Goal: Obtain resource: Download file/media

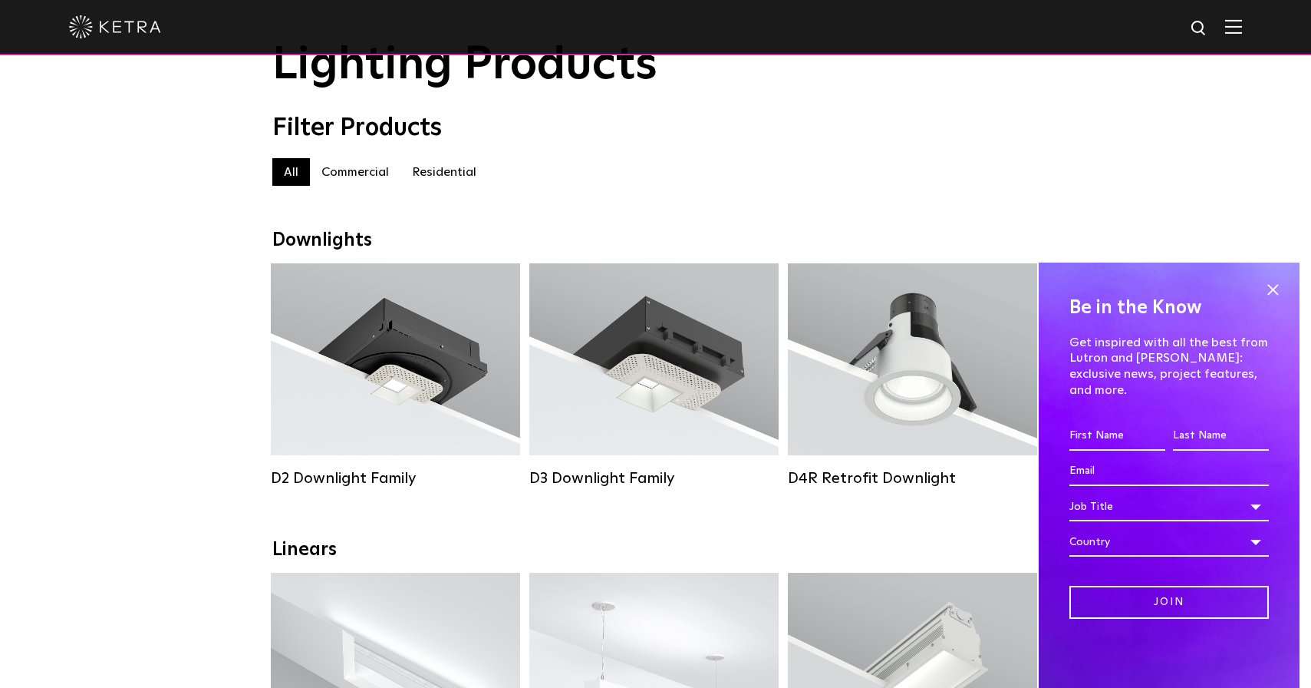
scroll to position [18, 0]
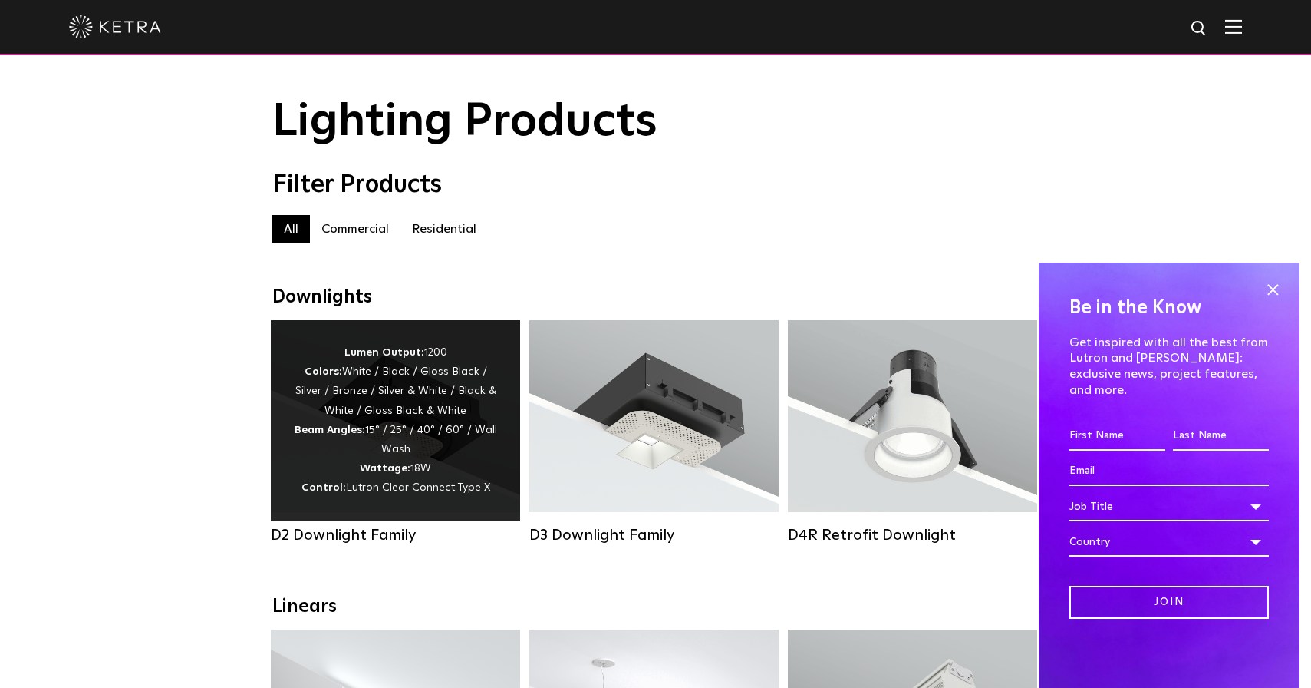
click at [414, 401] on div "Lumen Output: 1200 Colors: White / Black / Gloss Black / Silver / Bronze / Silv…" at bounding box center [395, 420] width 203 height 155
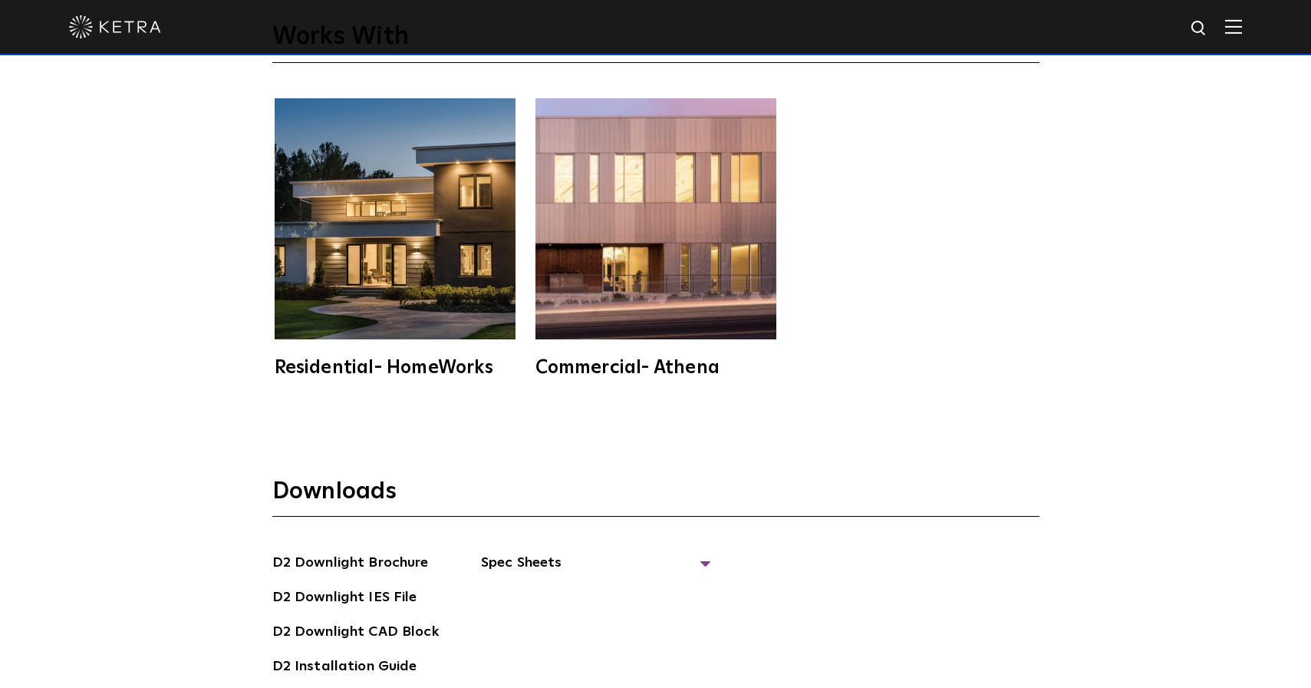
scroll to position [4113, 0]
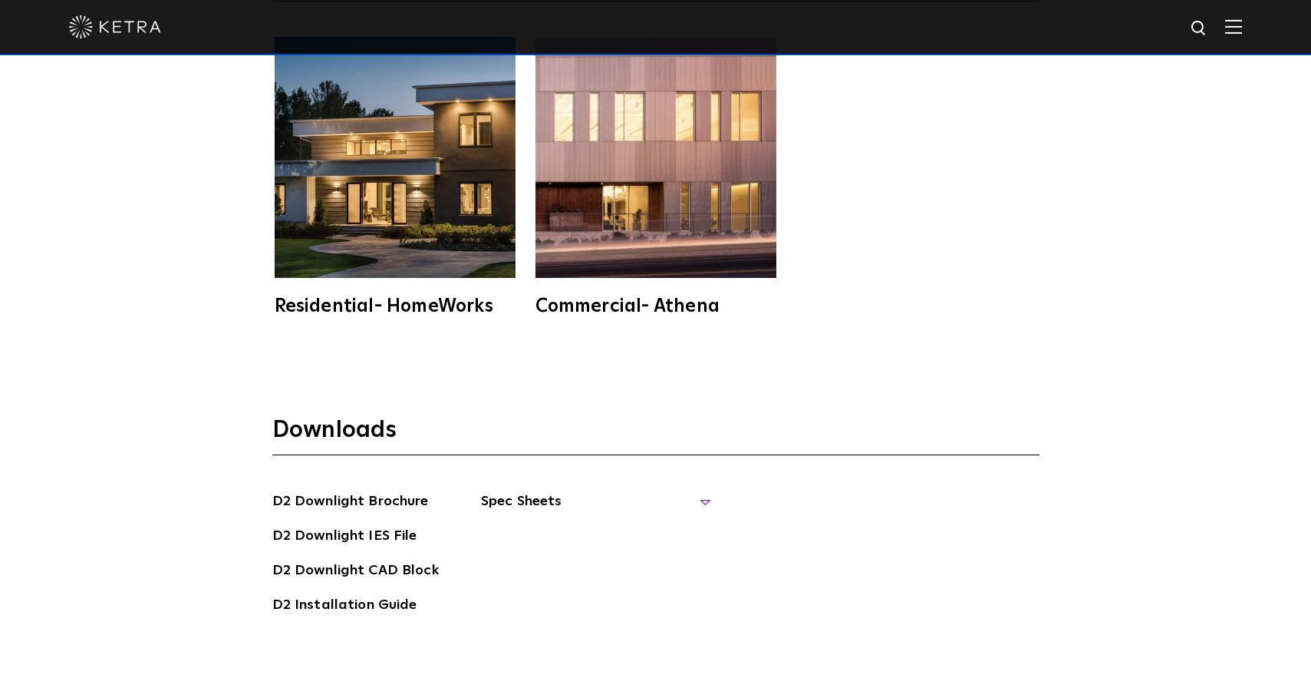
click at [521, 490] on span "Spec Sheets" at bounding box center [596, 507] width 230 height 34
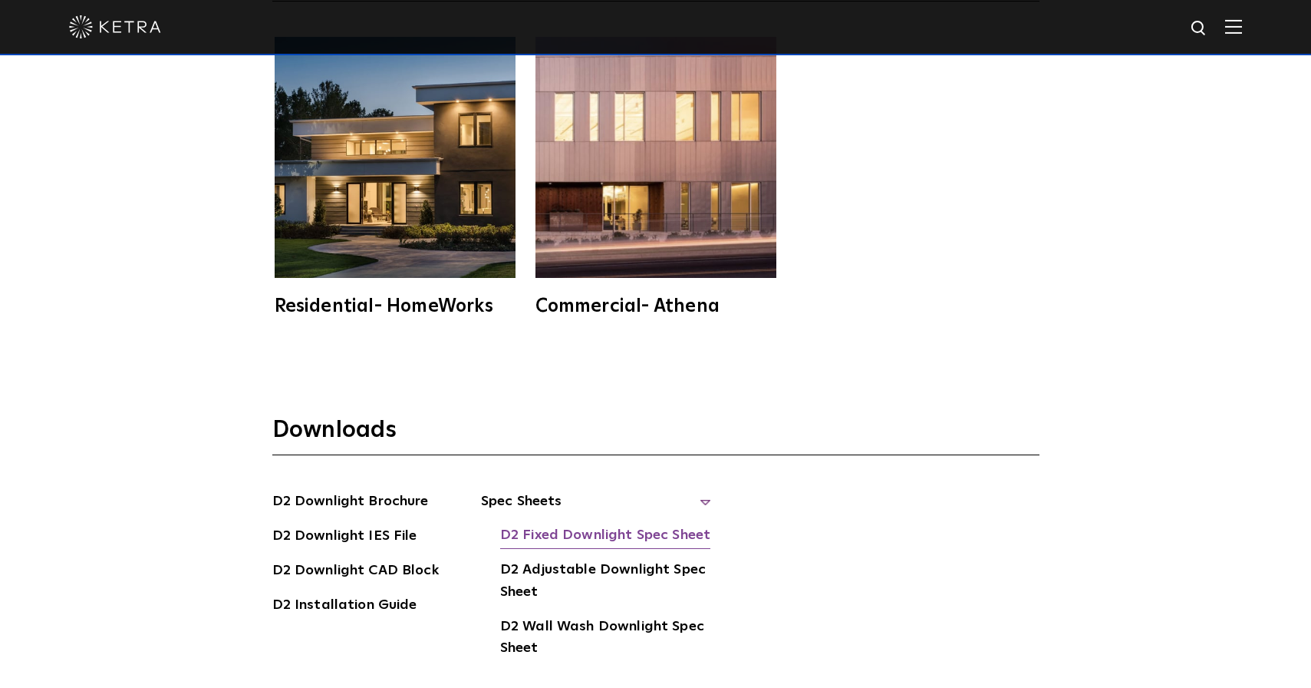
click at [580, 524] on link "D2 Fixed Downlight Spec Sheet" at bounding box center [605, 536] width 210 height 25
